Goal: Find specific page/section: Find specific page/section

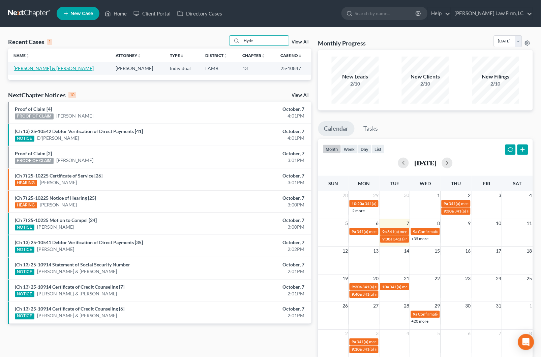
type input "Hyde"
click at [55, 69] on link "[PERSON_NAME] & [PERSON_NAME]" at bounding box center [53, 68] width 80 height 6
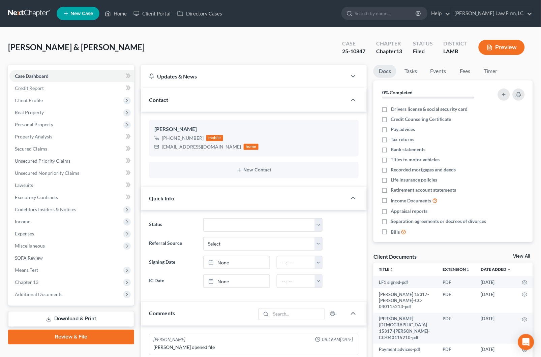
click at [499, 45] on button "Preview" at bounding box center [501, 47] width 46 height 15
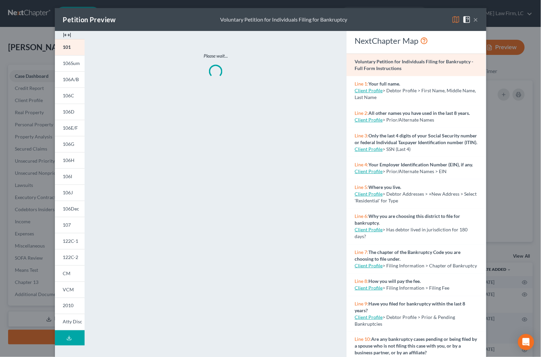
click at [71, 33] on div at bounding box center [70, 35] width 30 height 8
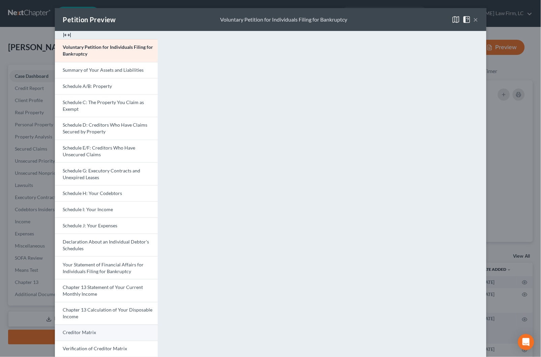
click at [78, 329] on link "Creditor Matrix" at bounding box center [106, 333] width 103 height 16
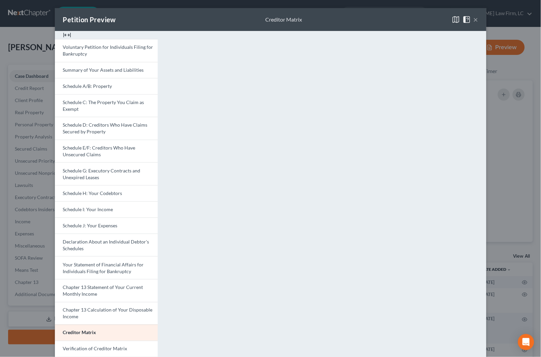
click at [474, 20] on button "×" at bounding box center [475, 19] width 5 height 8
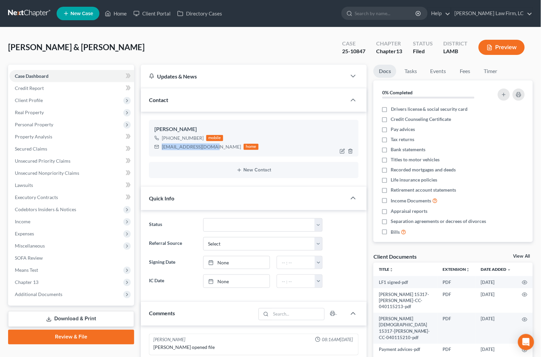
drag, startPoint x: 212, startPoint y: 147, endPoint x: 160, endPoint y: 148, distance: 51.9
click at [160, 148] on div "[EMAIL_ADDRESS][DOMAIN_NAME] home" at bounding box center [206, 146] width 104 height 9
copy div "[EMAIL_ADDRESS][DOMAIN_NAME]"
click at [125, 17] on link "Home" at bounding box center [115, 13] width 29 height 12
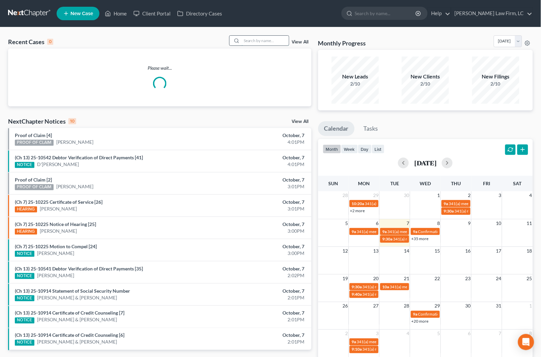
click at [248, 39] on input "search" at bounding box center [264, 41] width 47 height 10
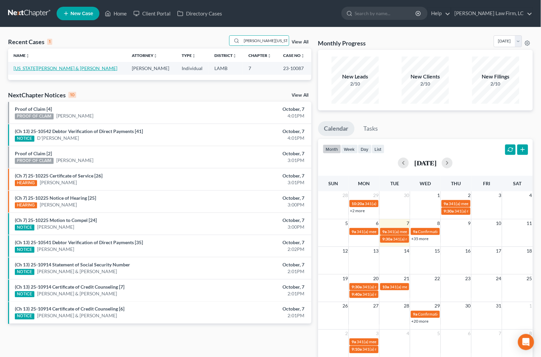
type input "[PERSON_NAME][US_STATE]"
click at [66, 70] on link "[US_STATE][PERSON_NAME] & [PERSON_NAME]" at bounding box center [65, 68] width 104 height 6
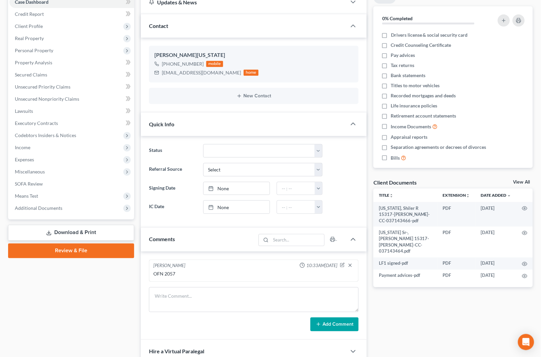
scroll to position [80, 0]
